Goal: Task Accomplishment & Management: Manage account settings

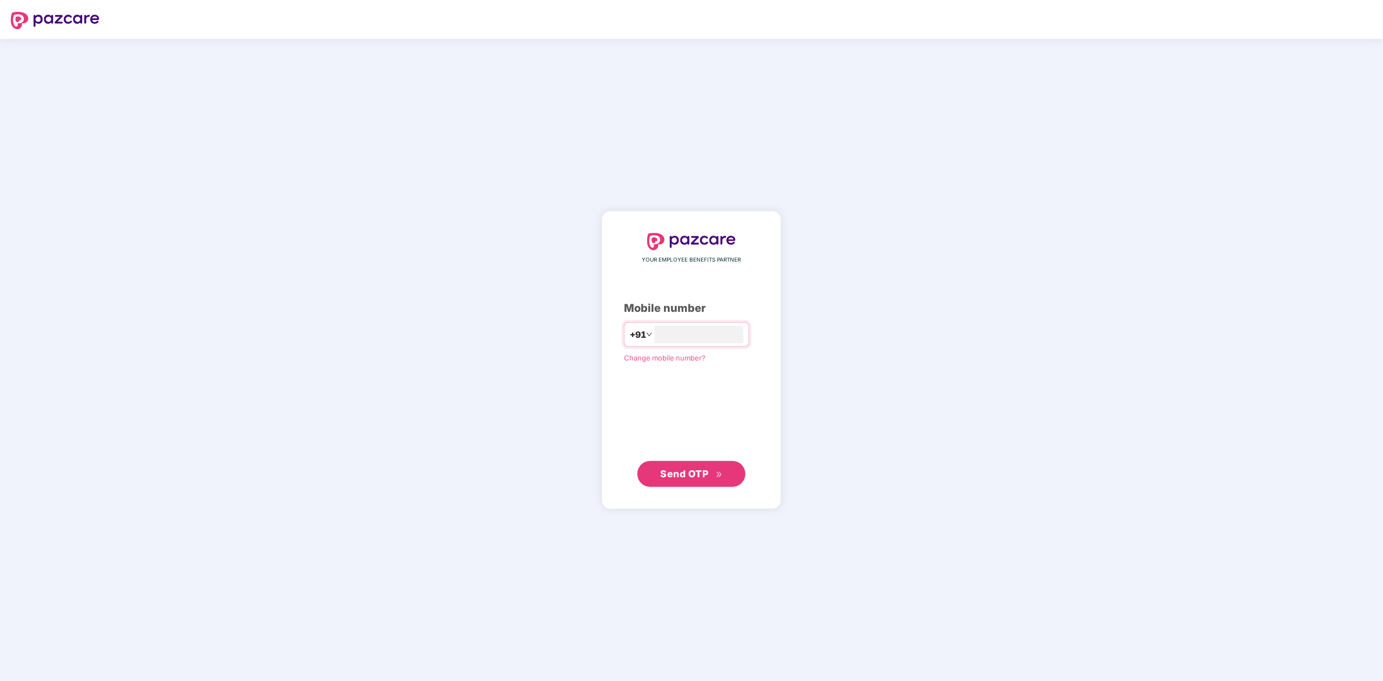
type input "**********"
click at [708, 474] on span "Send OTP" at bounding box center [685, 473] width 48 height 11
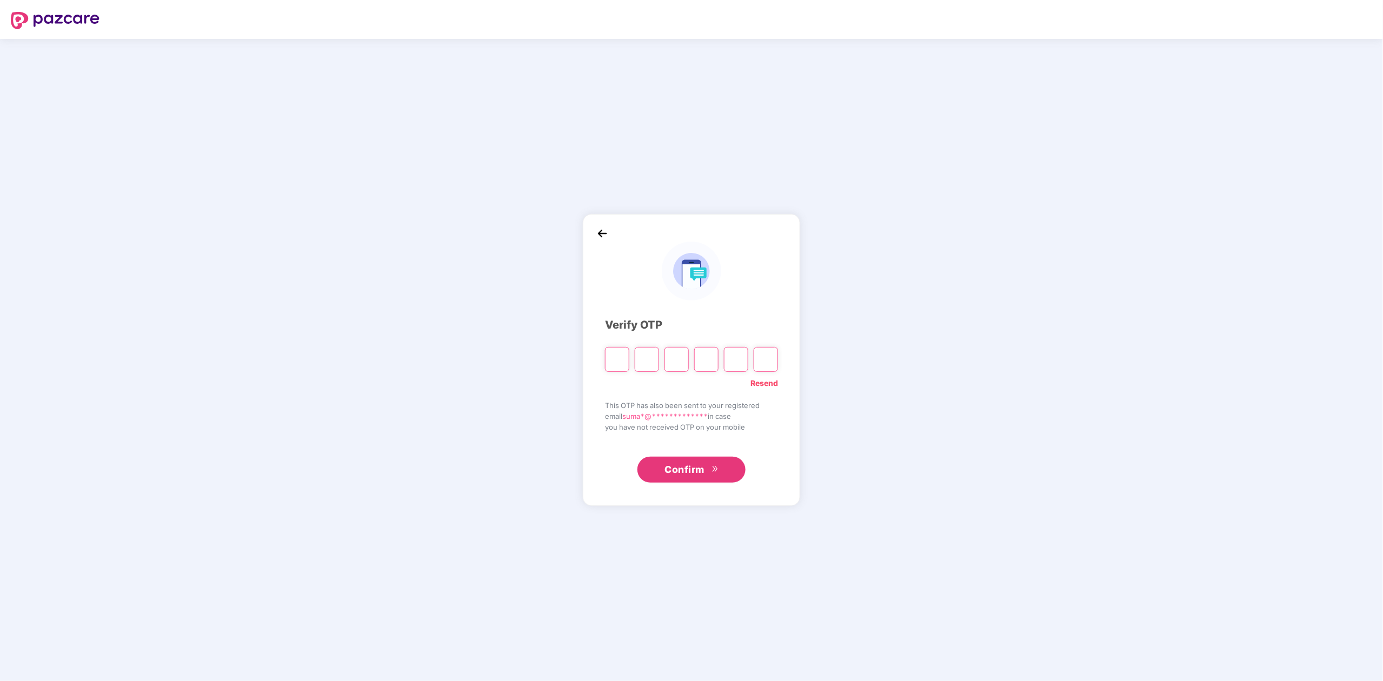
paste input "*"
type input "*"
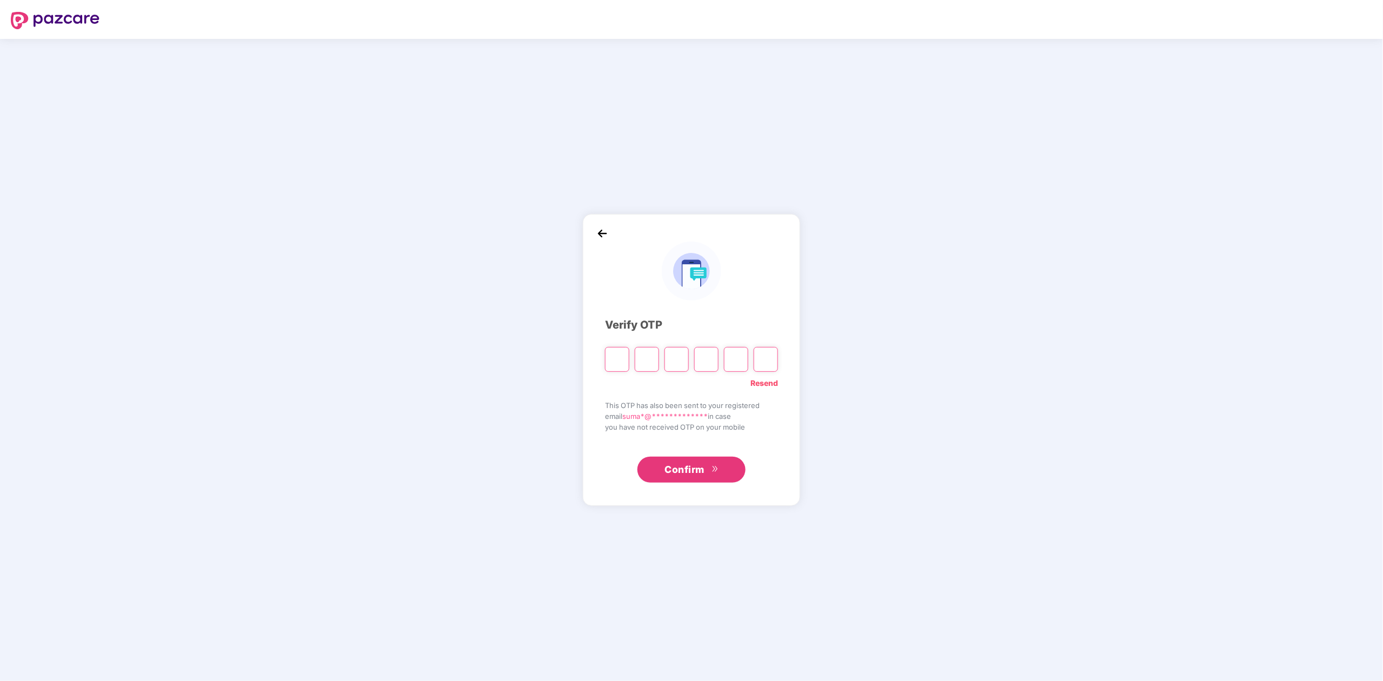
type input "*"
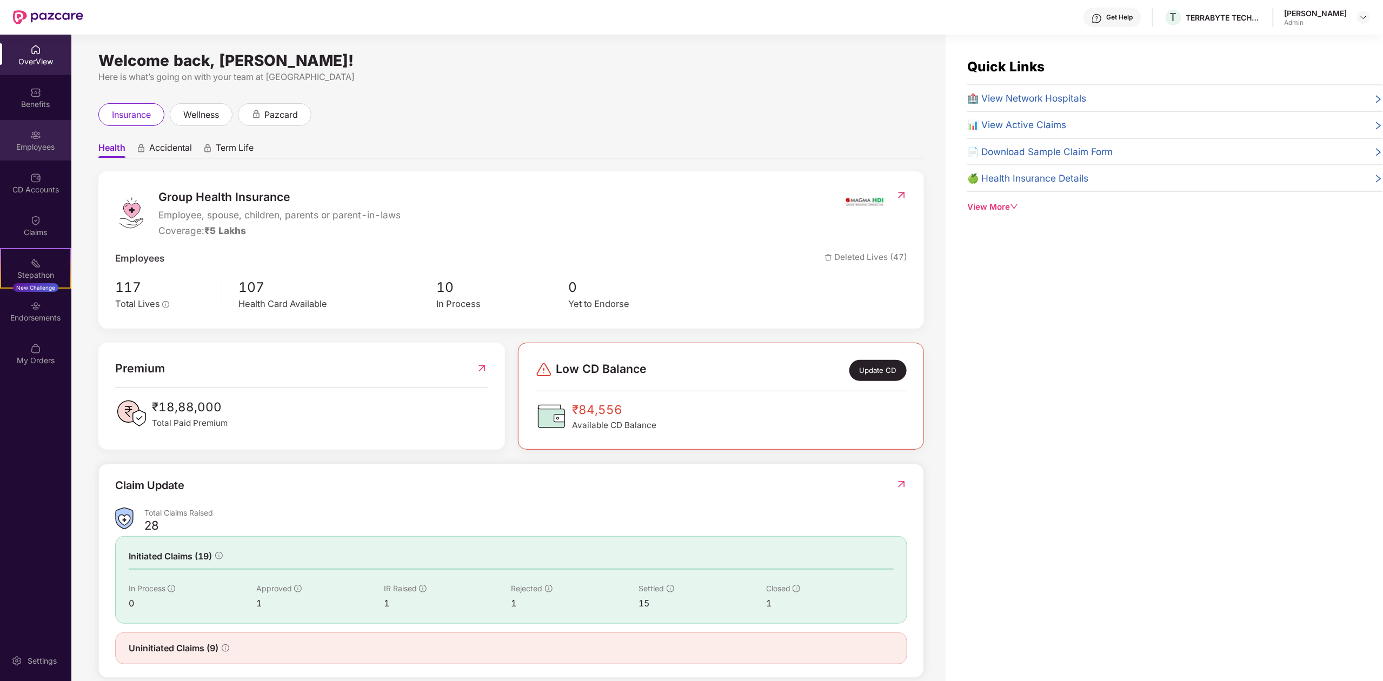
click at [26, 120] on div "Employees" at bounding box center [35, 140] width 71 height 41
